Goal: Task Accomplishment & Management: Use online tool/utility

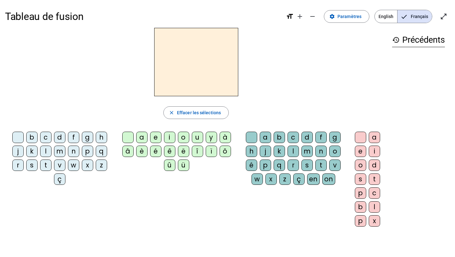
click at [34, 139] on div "b" at bounding box center [31, 136] width 11 height 11
click at [156, 151] on div "é" at bounding box center [155, 150] width 11 height 11
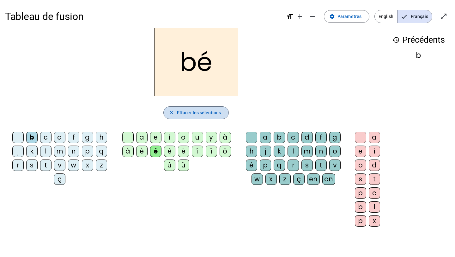
click at [203, 115] on span "Effacer les sélections" at bounding box center [199, 113] width 44 height 8
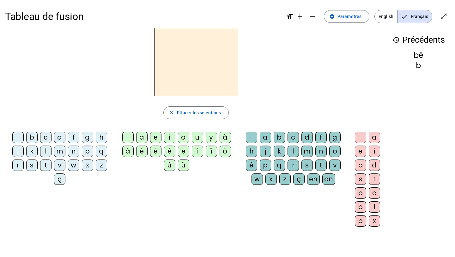
click at [36, 137] on div "b" at bounding box center [31, 136] width 11 height 11
click at [155, 139] on div "e" at bounding box center [155, 136] width 11 height 11
click at [268, 138] on div "a" at bounding box center [265, 136] width 11 height 11
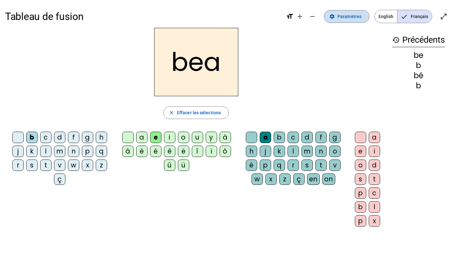
click at [359, 18] on span "Paramètres" at bounding box center [350, 17] width 24 height 8
